Goal: Task Accomplishment & Management: Manage account settings

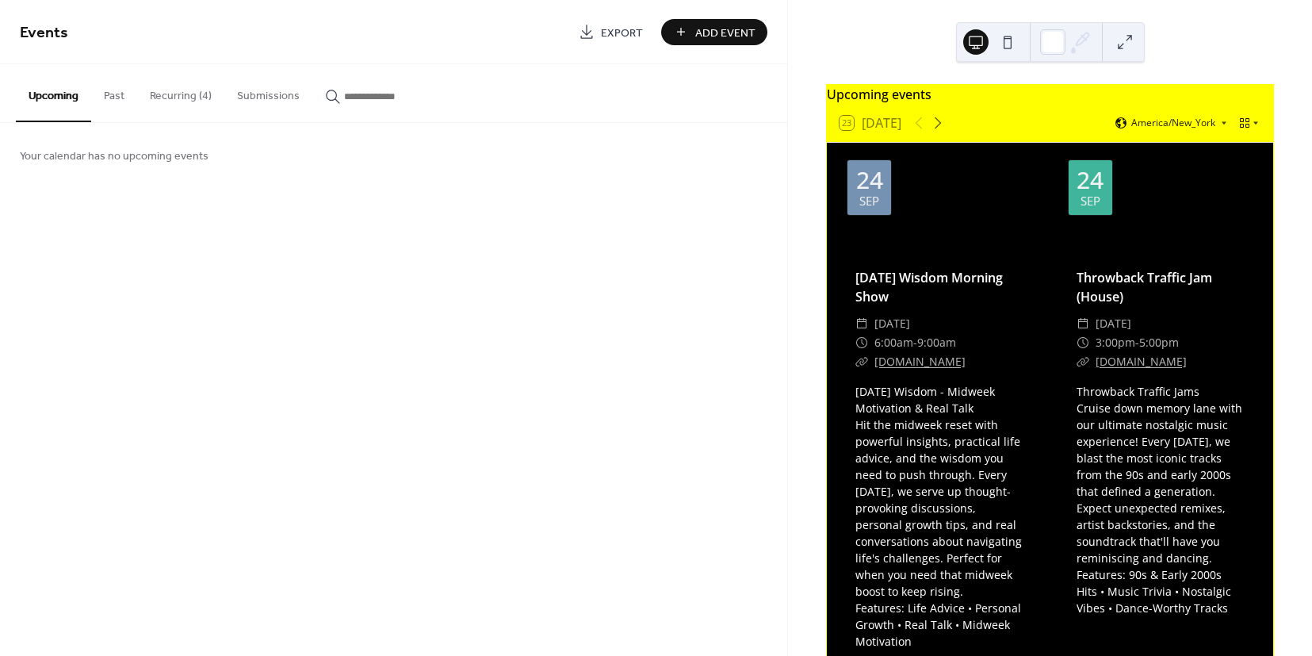
click at [105, 106] on button "Past" at bounding box center [114, 92] width 46 height 56
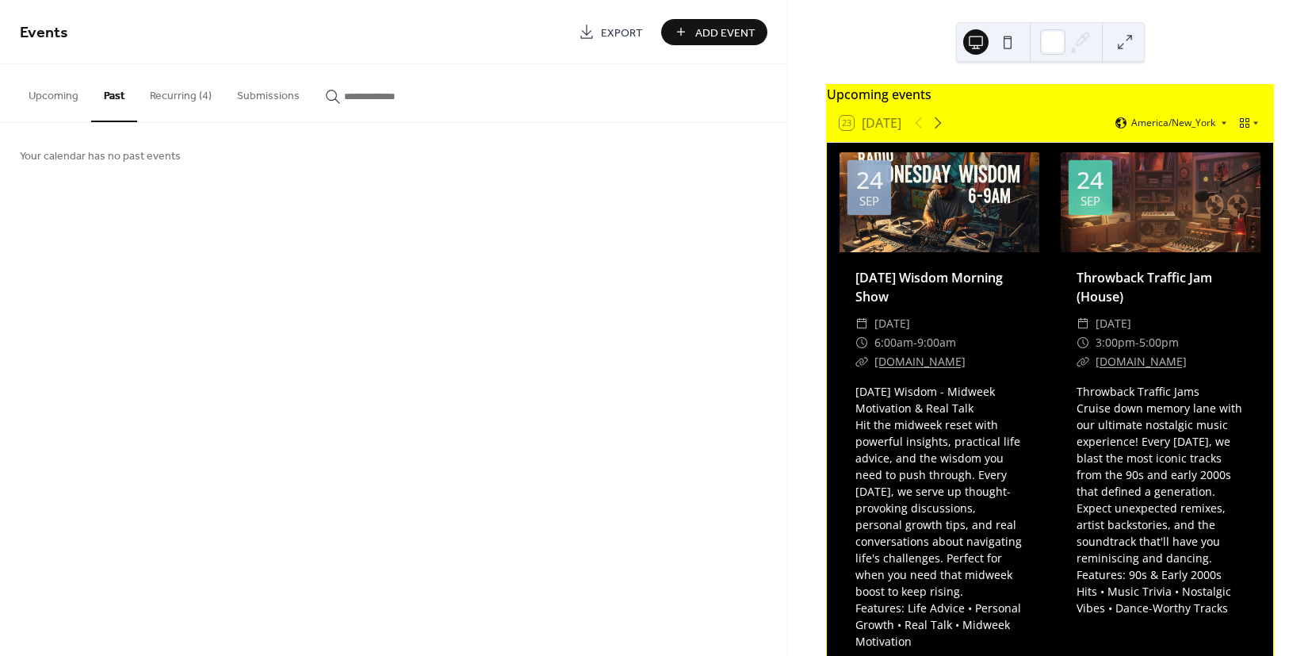
click at [197, 98] on button "Recurring (4)" at bounding box center [180, 92] width 87 height 56
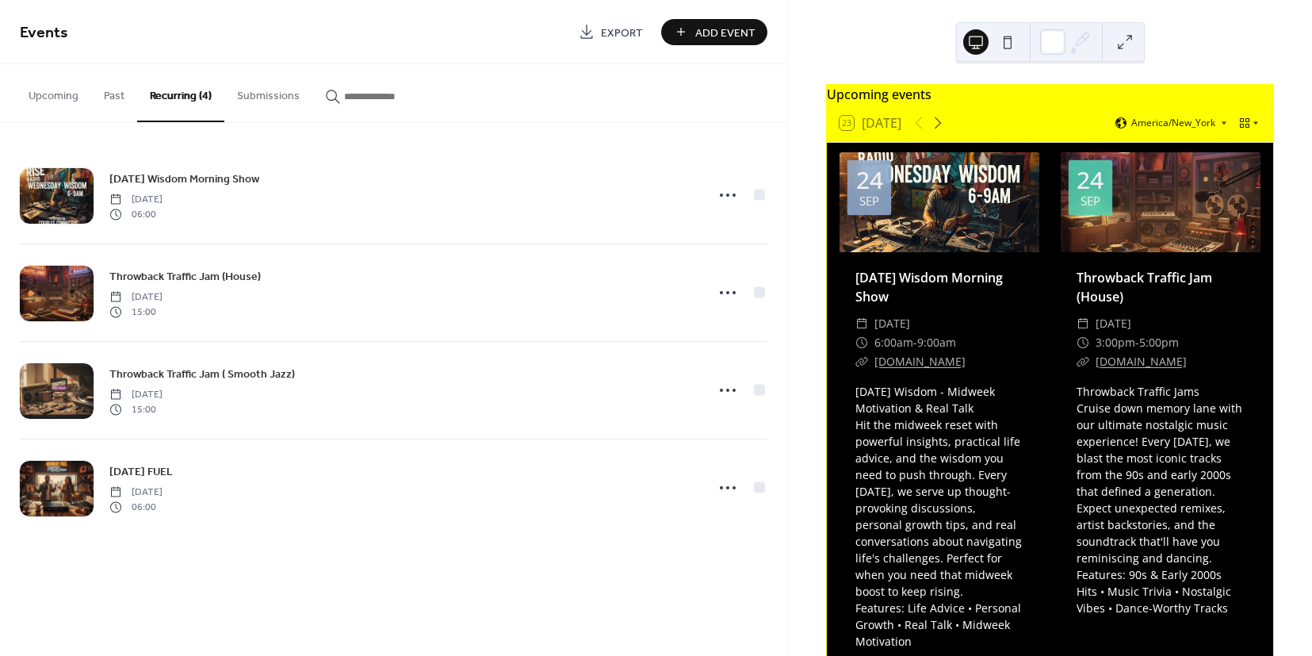
click at [271, 94] on button "Submissions" at bounding box center [268, 92] width 88 height 56
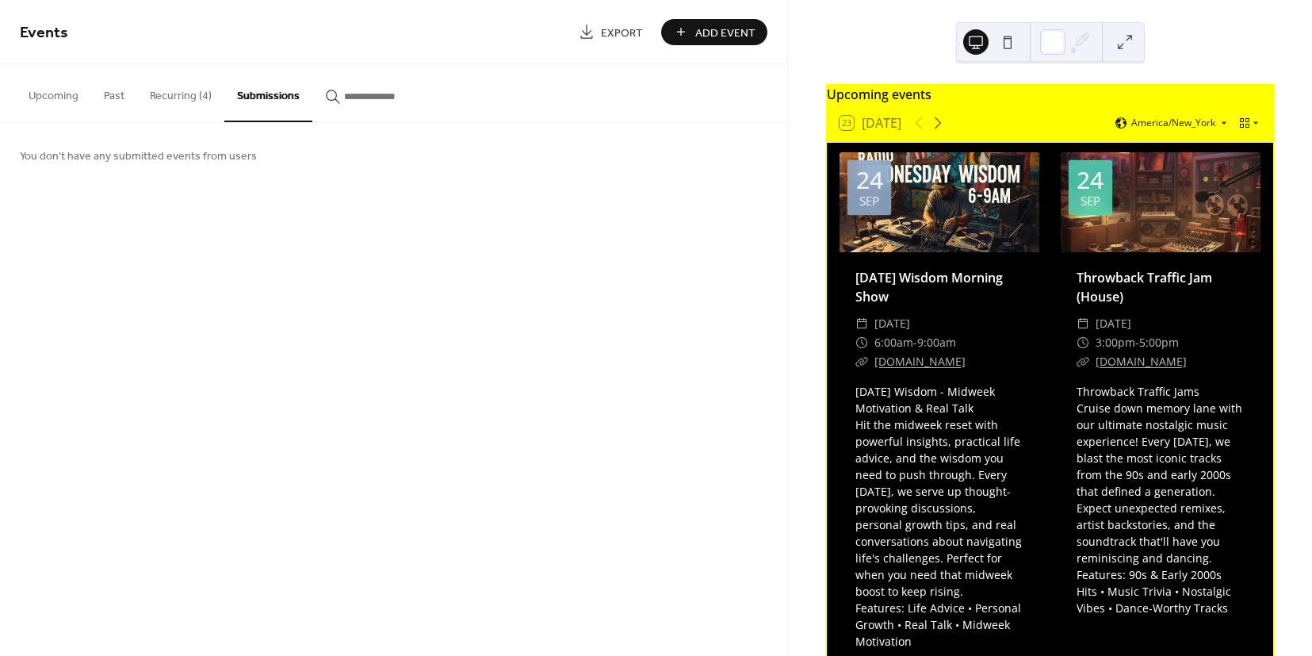
click at [167, 92] on button "Recurring (4)" at bounding box center [180, 92] width 87 height 56
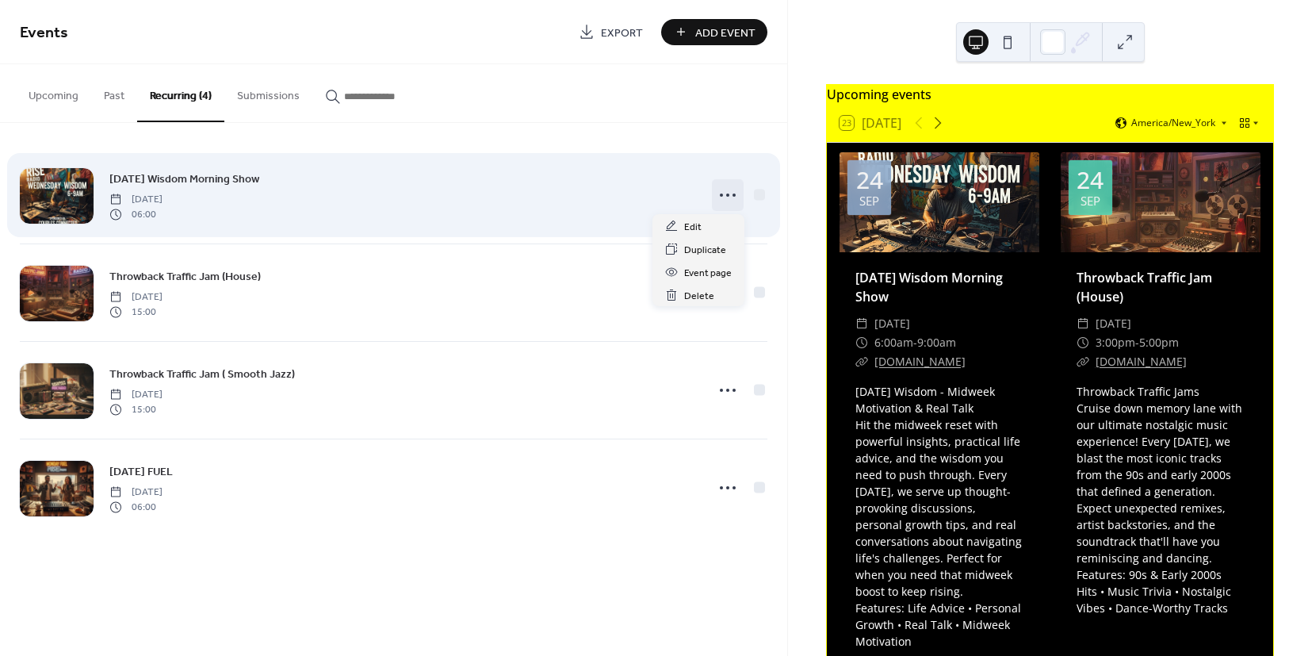
click at [721, 199] on icon at bounding box center [727, 194] width 25 height 25
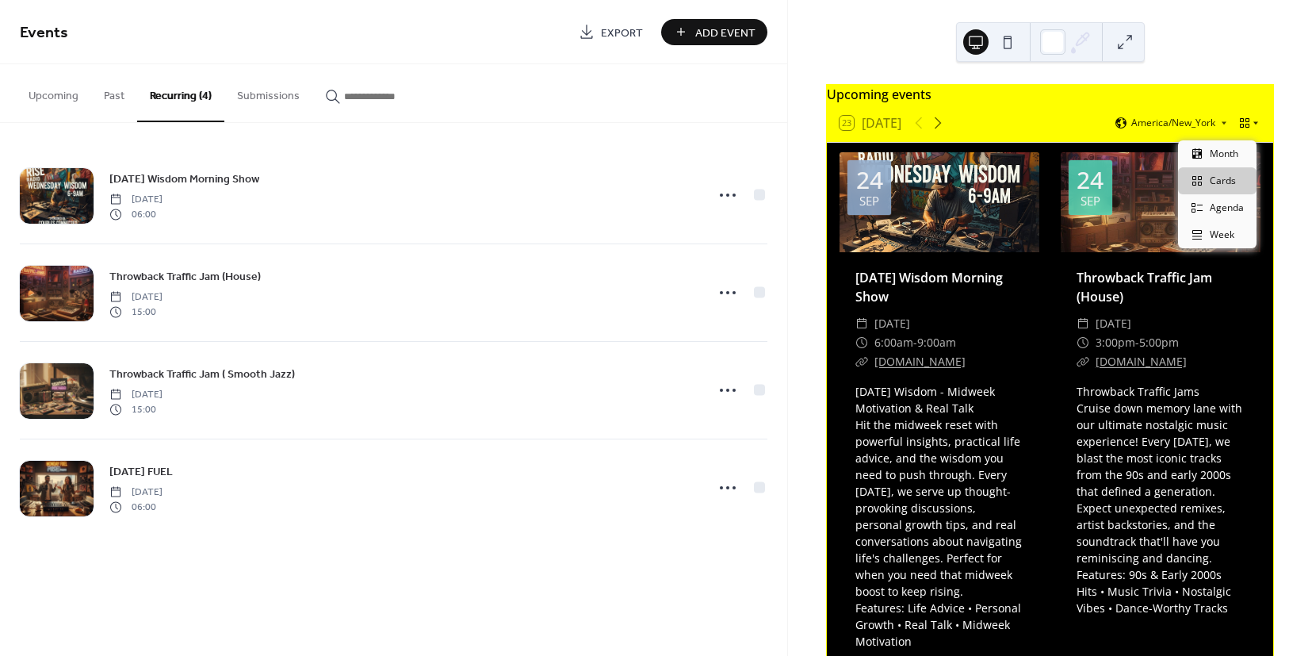
click at [1251, 128] on icon at bounding box center [1256, 123] width 10 height 10
click at [1218, 212] on span "Agenda" at bounding box center [1227, 208] width 34 height 14
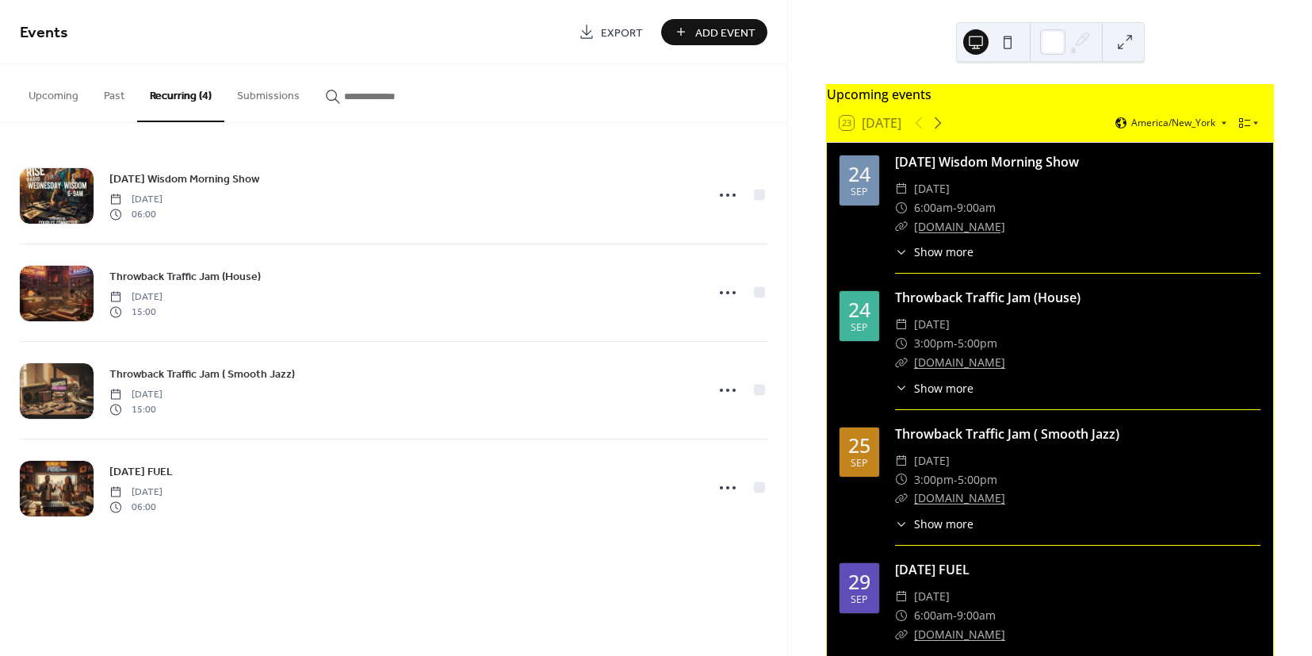
click at [1242, 139] on div "23 [DATE] America/New_York" at bounding box center [1050, 123] width 446 height 38
click at [1246, 124] on div "23 [DATE] America/New_York" at bounding box center [1050, 123] width 446 height 38
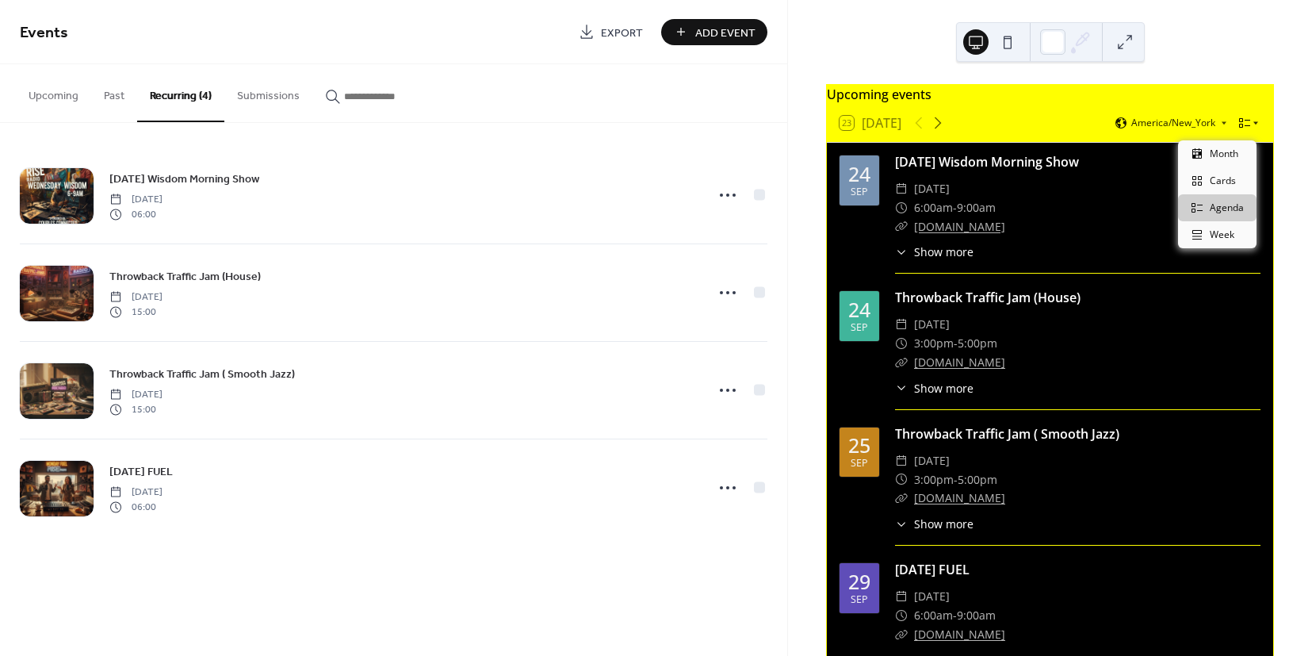
click at [1253, 125] on icon at bounding box center [1255, 123] width 5 height 3
click at [1232, 183] on span "Cards" at bounding box center [1223, 181] width 26 height 14
